Goal: Transaction & Acquisition: Purchase product/service

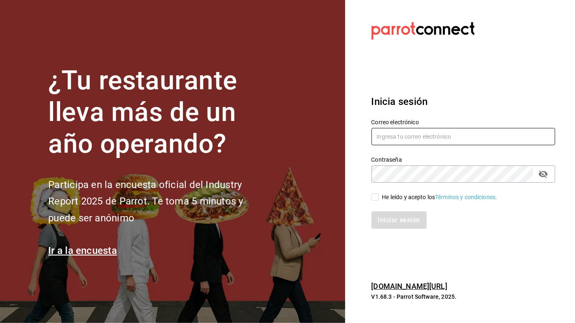
click at [438, 133] on input "text" at bounding box center [464, 136] width 184 height 17
type input "Luzy"
type input "[EMAIL_ADDRESS][DOMAIN_NAME]"
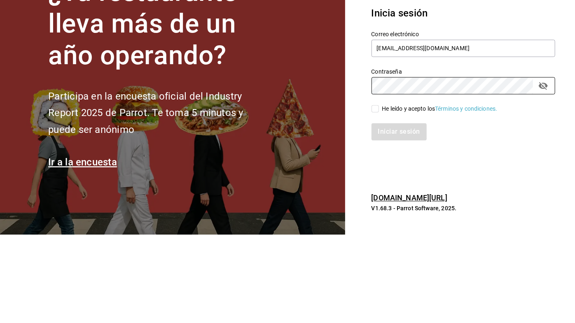
click at [378, 197] on input "He leído y acepto los Términos y condiciones." at bounding box center [375, 197] width 7 height 7
checkbox input "true"
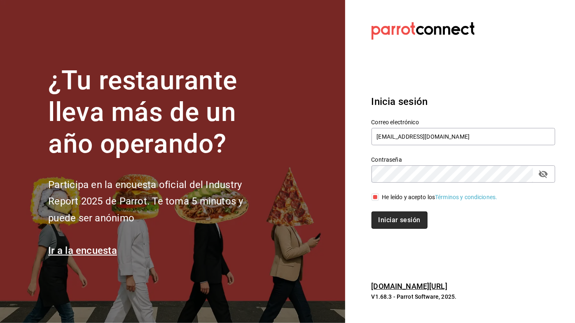
click at [407, 215] on button "Iniciar sesión" at bounding box center [400, 220] width 56 height 17
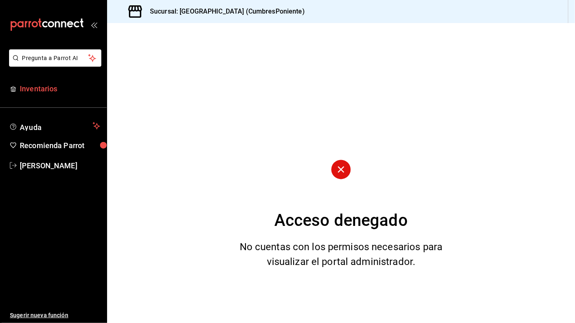
click at [50, 94] on span "Inventarios" at bounding box center [60, 88] width 80 height 11
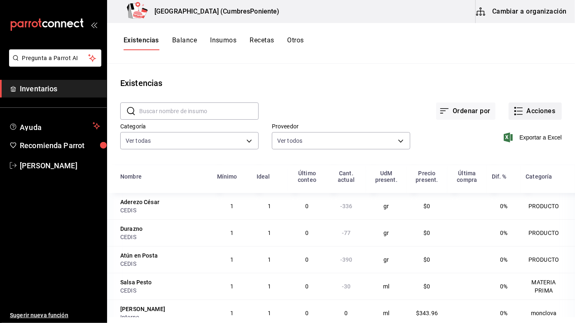
click at [521, 109] on icon "button" at bounding box center [519, 111] width 10 height 10
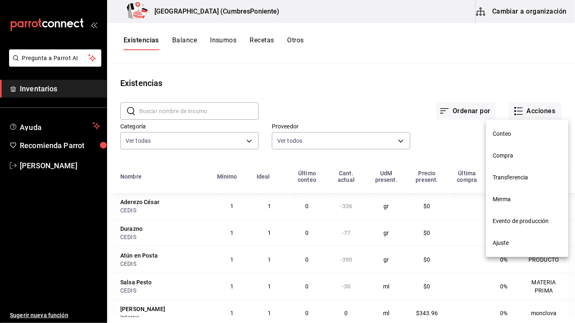
click at [522, 111] on div at bounding box center [287, 161] width 575 height 323
click at [531, 113] on div at bounding box center [287, 161] width 575 height 323
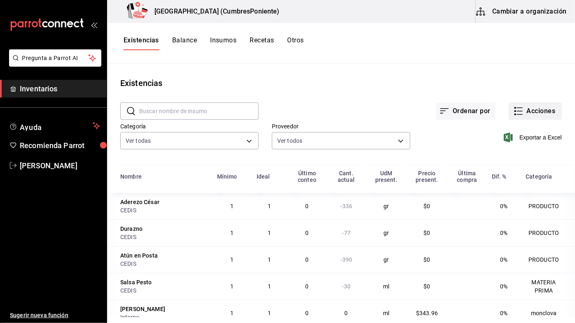
click at [511, 113] on button "Acciones" at bounding box center [535, 111] width 53 height 17
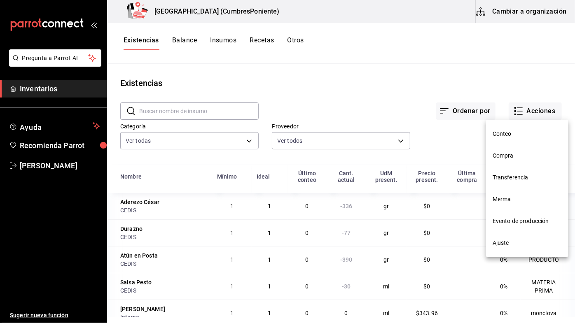
click at [511, 157] on span "Compra" at bounding box center [527, 156] width 69 height 9
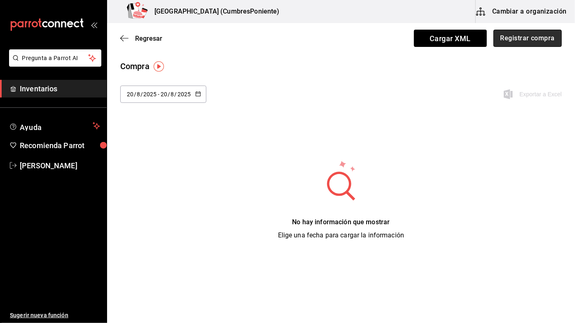
click at [553, 39] on button "Registrar compra" at bounding box center [528, 38] width 68 height 17
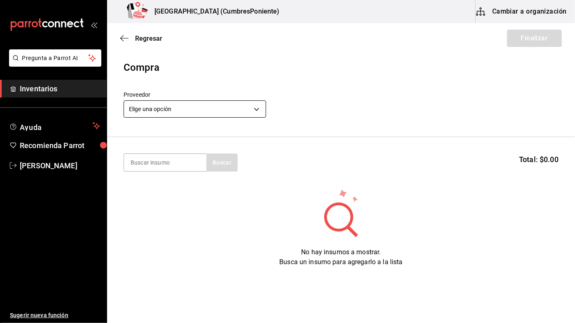
click at [253, 105] on body "Pregunta a Parrot AI Inventarios Ayuda Recomienda Parrot [PERSON_NAME] Sugerir …" at bounding box center [287, 138] width 575 height 277
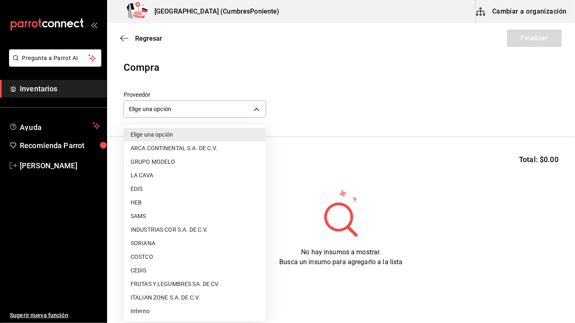
click at [152, 266] on li "CEDIS" at bounding box center [195, 271] width 142 height 14
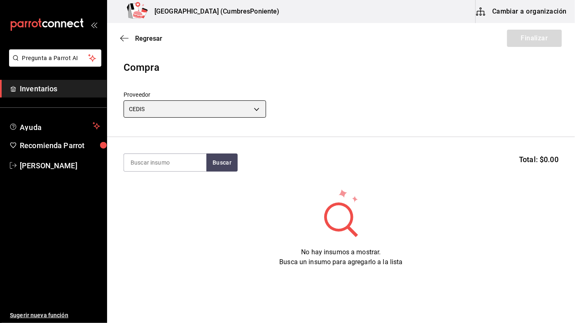
type input "8bbbf040-4be4-464d-a164-6baf154bd563"
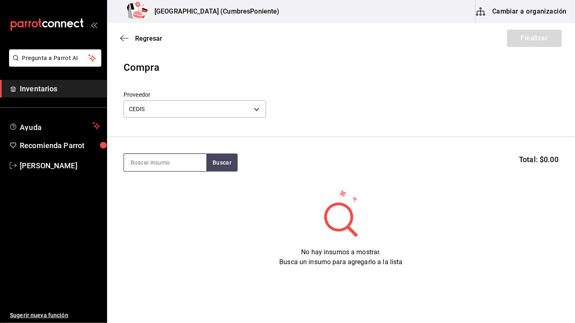
click at [181, 164] on input at bounding box center [165, 162] width 82 height 17
click at [178, 161] on input at bounding box center [165, 162] width 82 height 17
type input "Coca"
click at [225, 160] on button "Buscar" at bounding box center [221, 163] width 31 height 18
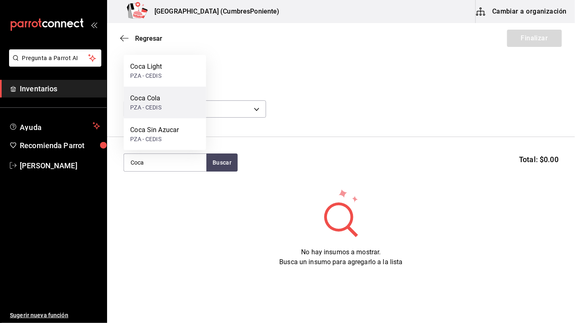
click at [178, 105] on div "Coca Cola PZA - CEDIS" at bounding box center [165, 103] width 82 height 32
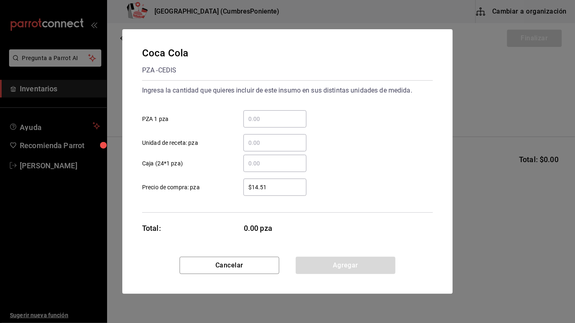
click at [280, 117] on input "​ PZA 1 pza" at bounding box center [274, 119] width 63 height 10
click at [281, 112] on div "​" at bounding box center [274, 118] width 63 height 17
click at [281, 114] on input "​ PZA 1 pza" at bounding box center [274, 119] width 63 height 10
click at [277, 117] on input "​ PZA 1 pza" at bounding box center [274, 119] width 63 height 10
click at [43, 303] on div "Coca Cola PZA - CEDIS Ingresa la cantidad que quieres incluir de este insumo en…" at bounding box center [287, 161] width 575 height 323
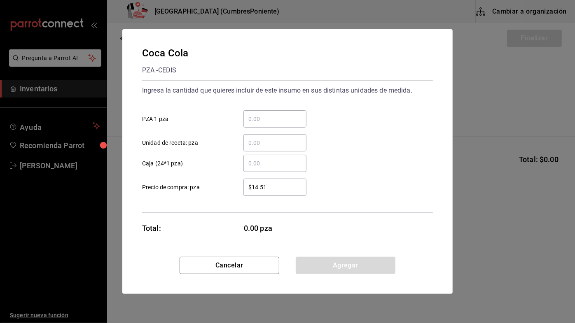
click at [284, 119] on input "​ PZA 1 pza" at bounding box center [274, 119] width 63 height 10
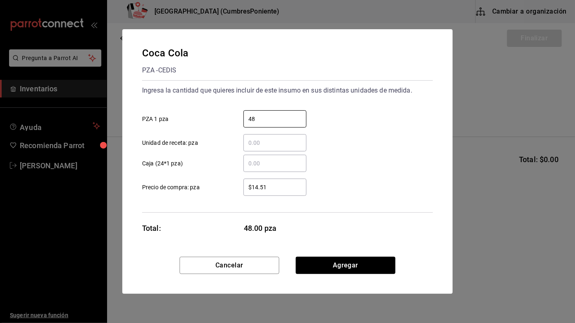
type input "48"
click at [345, 120] on div "48 ​ PZA 1 pza" at bounding box center [284, 116] width 297 height 24
click at [358, 263] on button "Agregar" at bounding box center [346, 265] width 100 height 17
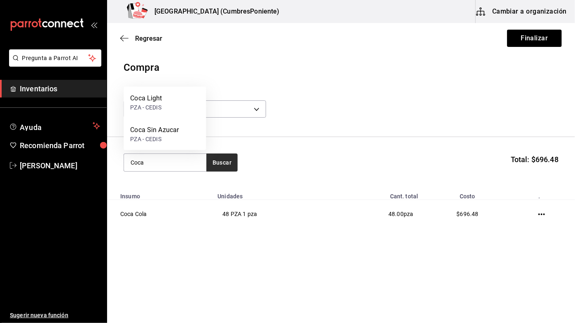
type input "Coca"
click at [226, 166] on button "Buscar" at bounding box center [221, 163] width 31 height 18
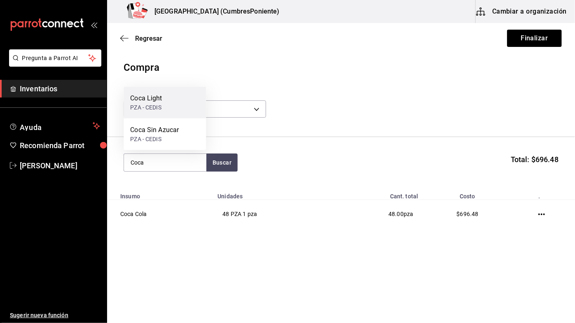
click at [168, 102] on div "Coca Light PZA - CEDIS" at bounding box center [165, 103] width 82 height 32
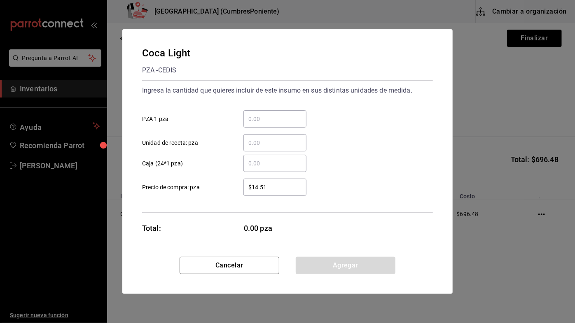
click at [269, 117] on input "​ PZA 1 pza" at bounding box center [274, 119] width 63 height 10
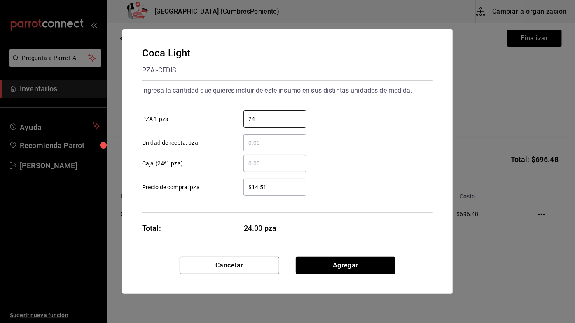
type input "24"
click at [368, 126] on div "24 ​ PZA 1 pza" at bounding box center [284, 116] width 297 height 24
click at [369, 266] on button "Agregar" at bounding box center [346, 265] width 100 height 17
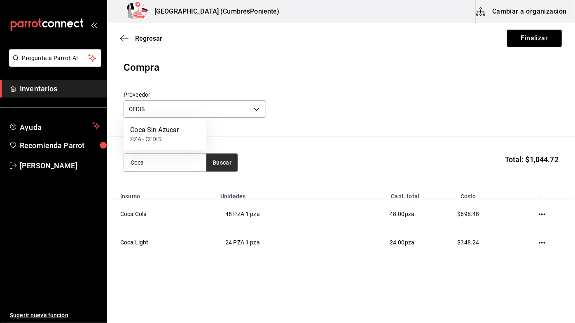
type input "Coca"
click at [225, 164] on button "Buscar" at bounding box center [221, 163] width 31 height 18
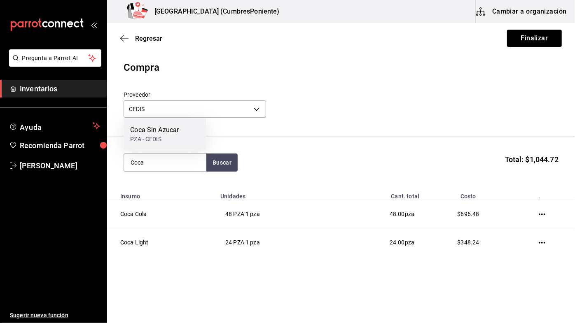
click at [179, 134] on div "Coca Sin Azucar PZA - CEDIS" at bounding box center [165, 135] width 82 height 32
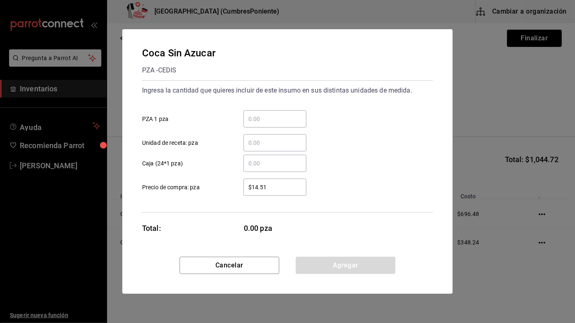
click at [282, 119] on input "​ PZA 1 pza" at bounding box center [274, 119] width 63 height 10
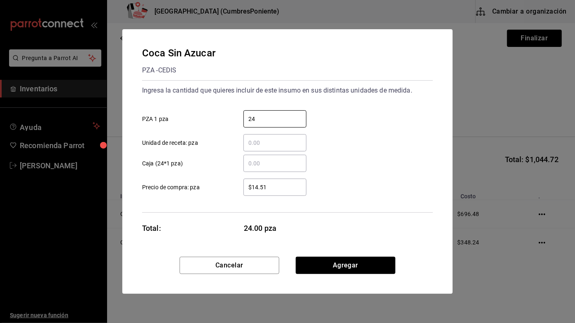
type input "24"
click at [363, 139] on div "​ Unidad de receta: pza" at bounding box center [284, 140] width 297 height 24
click at [373, 265] on button "Agregar" at bounding box center [346, 265] width 100 height 17
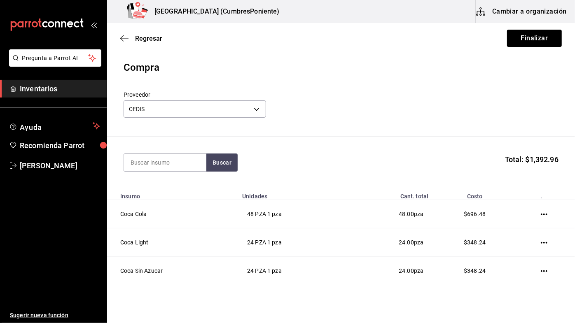
scroll to position [34, 0]
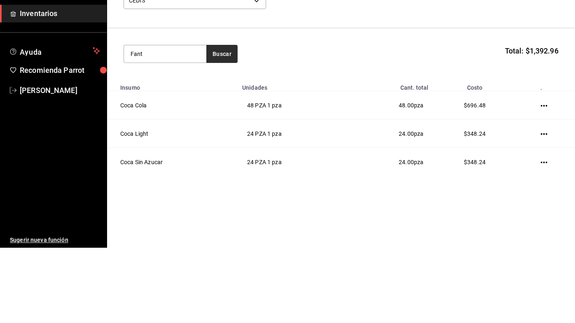
type input "Fant"
click at [220, 125] on button "Buscar" at bounding box center [221, 129] width 31 height 18
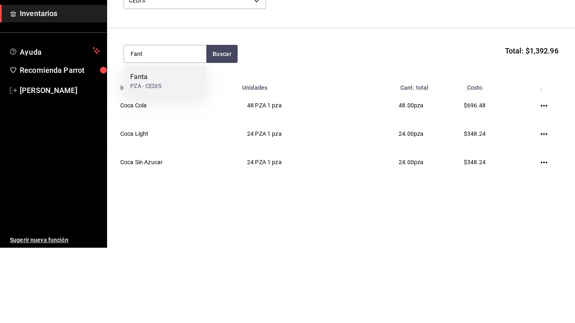
click at [172, 156] on div "Fanta PZA - CEDIS" at bounding box center [165, 157] width 82 height 32
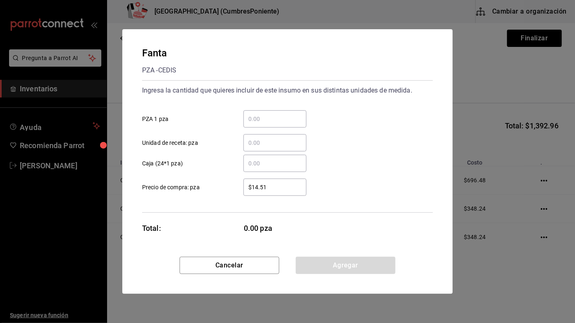
click at [279, 117] on input "​ PZA 1 pza" at bounding box center [274, 119] width 63 height 10
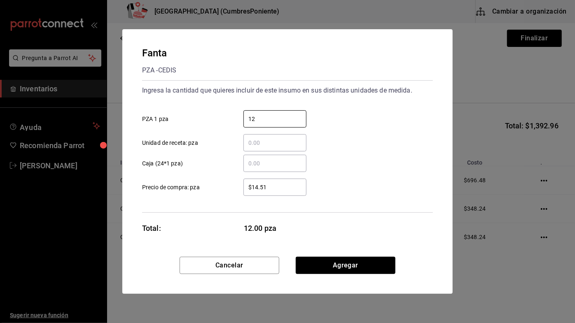
type input "12"
click at [368, 133] on div "​ Unidad de receta: pza" at bounding box center [284, 140] width 297 height 24
click at [370, 263] on button "Agregar" at bounding box center [346, 265] width 100 height 17
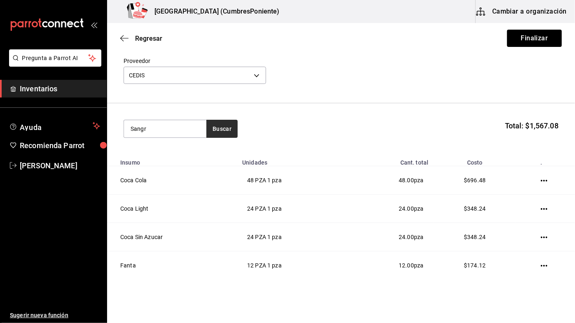
type input "Sangr"
click at [221, 130] on button "Buscar" at bounding box center [221, 129] width 31 height 18
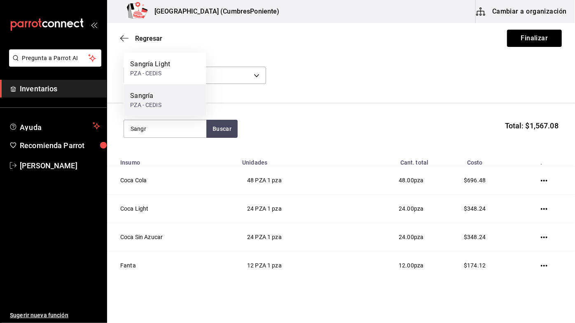
click at [164, 103] on div "Sangría PZA - CEDIS" at bounding box center [165, 100] width 82 height 32
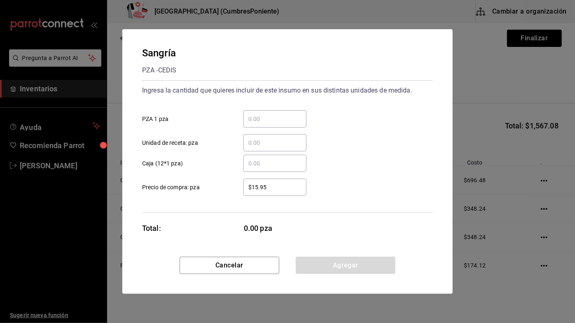
click at [279, 122] on input "​ PZA 1 pza" at bounding box center [274, 119] width 63 height 10
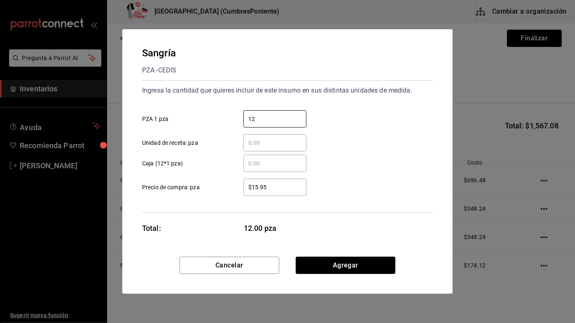
type input "12"
click at [379, 142] on div "​ Unidad de receta: pza" at bounding box center [284, 140] width 297 height 24
click at [382, 264] on button "Agregar" at bounding box center [346, 265] width 100 height 17
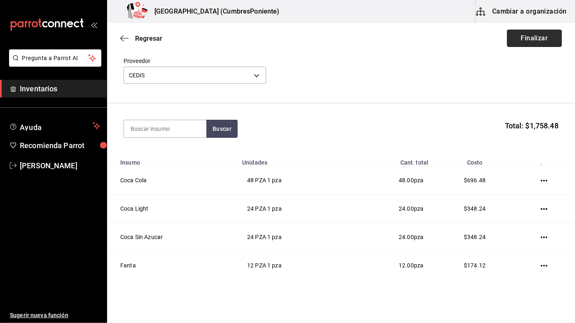
click at [540, 37] on button "Finalizar" at bounding box center [534, 38] width 55 height 17
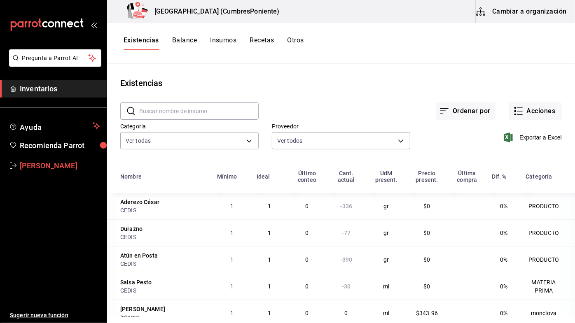
click at [40, 162] on span "[PERSON_NAME]" at bounding box center [60, 165] width 80 height 11
